Goal: Transaction & Acquisition: Download file/media

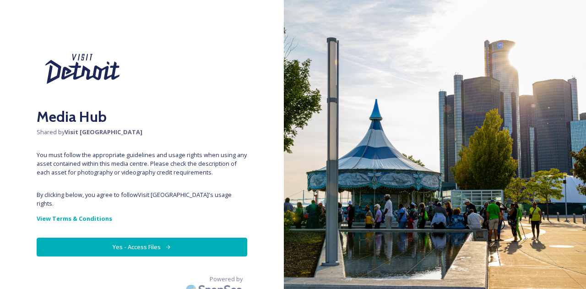
click at [147, 238] on button "Yes - Access Files" at bounding box center [142, 247] width 211 height 19
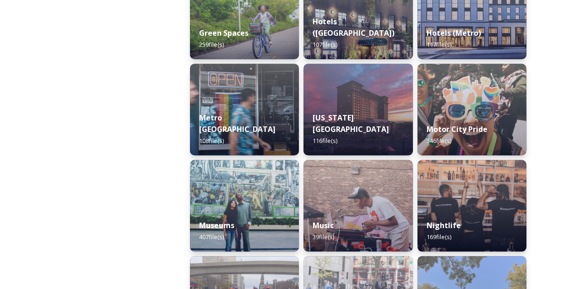
scroll to position [507, 0]
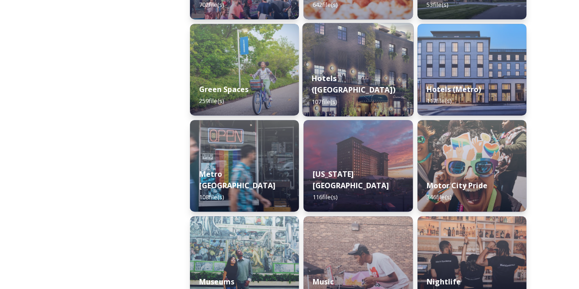
click at [333, 67] on img at bounding box center [358, 69] width 111 height 93
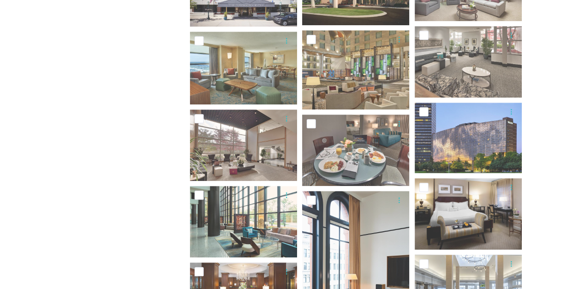
scroll to position [707, 0]
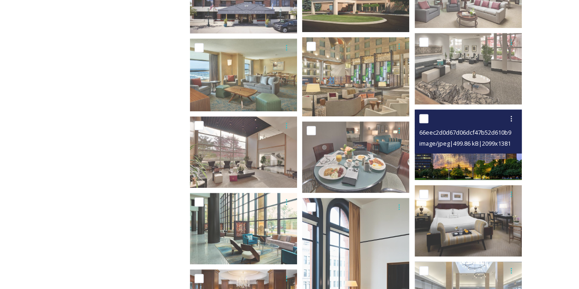
click at [437, 144] on span "image/jpeg | 499.86 kB | 2099 x 1381" at bounding box center [465, 143] width 92 height 8
click at [462, 154] on img at bounding box center [468, 144] width 107 height 71
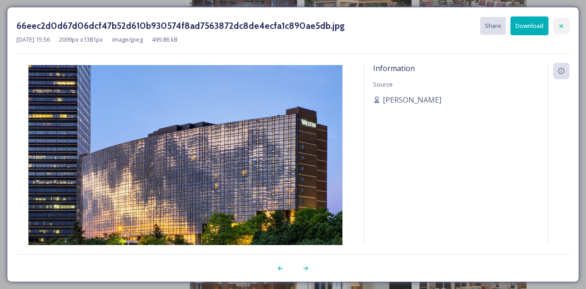
click at [560, 25] on icon at bounding box center [561, 25] width 7 height 7
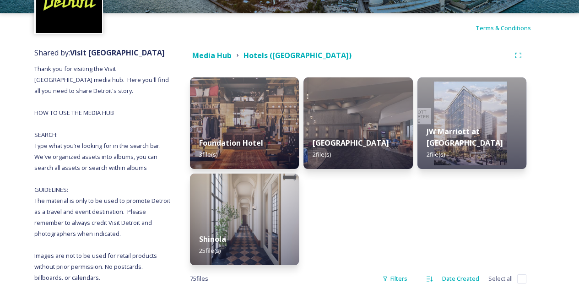
scroll to position [0, 0]
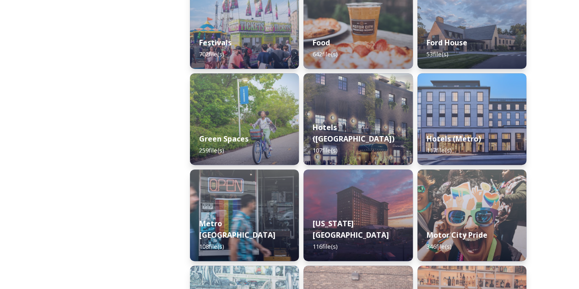
scroll to position [550, 0]
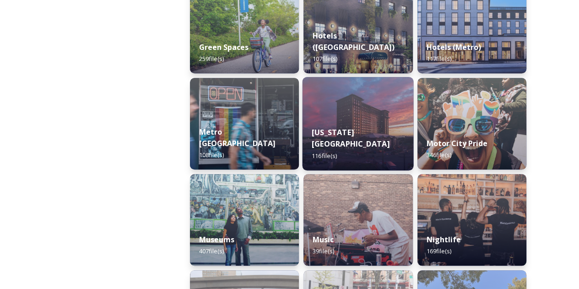
click at [354, 127] on img at bounding box center [358, 123] width 111 height 93
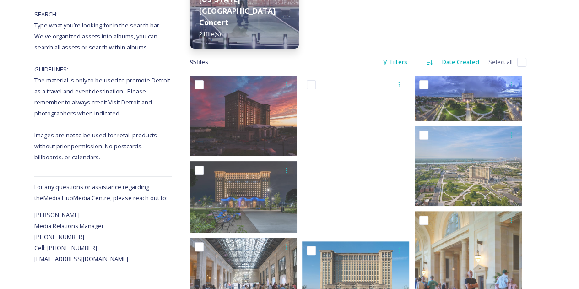
scroll to position [229, 0]
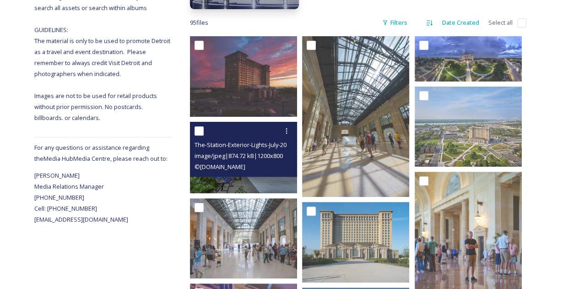
click at [236, 181] on img at bounding box center [243, 157] width 107 height 71
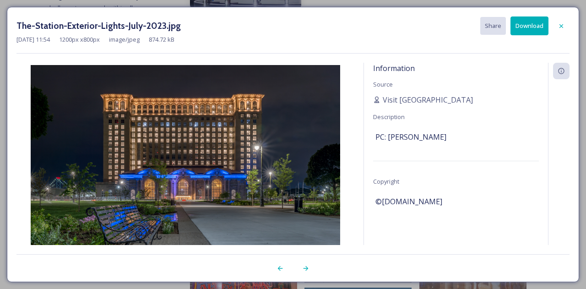
click at [522, 27] on button "Download" at bounding box center [530, 25] width 38 height 19
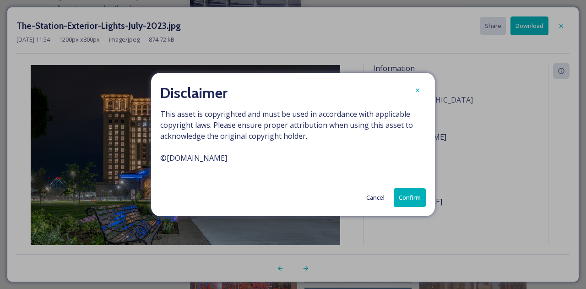
click at [405, 195] on button "Confirm" at bounding box center [410, 197] width 32 height 19
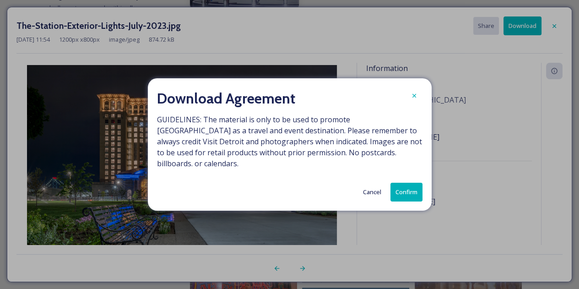
click at [413, 190] on button "Confirm" at bounding box center [407, 192] width 32 height 19
